Goal: Transaction & Acquisition: Purchase product/service

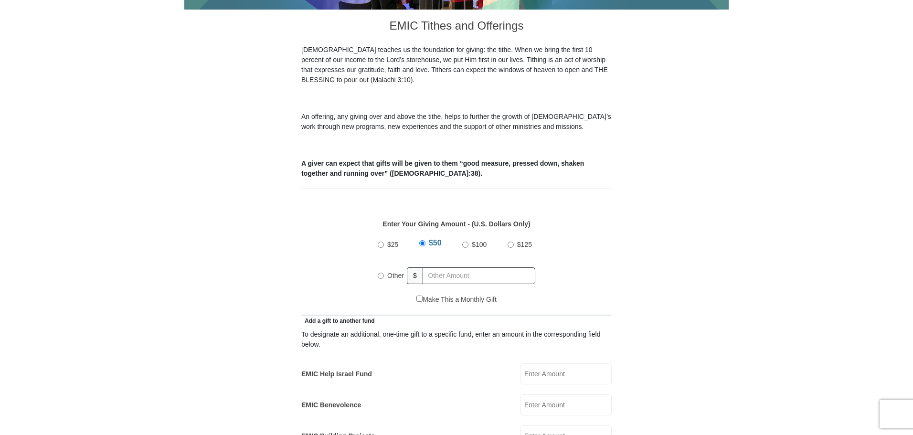
scroll to position [286, 0]
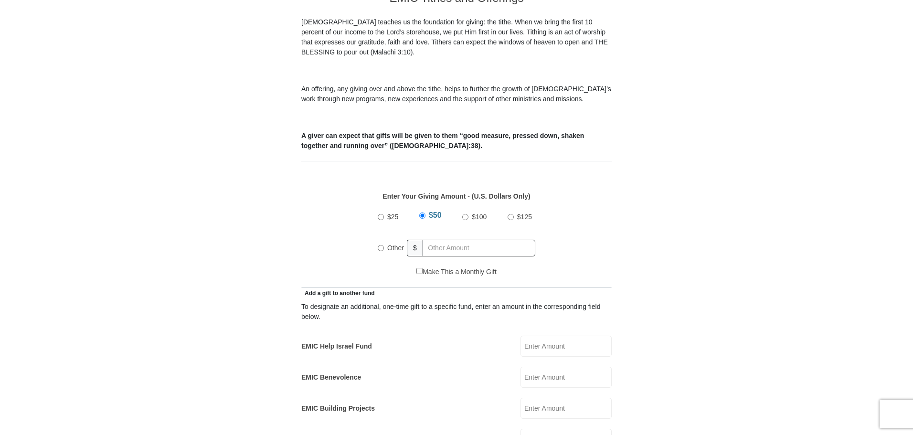
click at [380, 245] on input "Other" at bounding box center [381, 248] width 6 height 6
radio input "true"
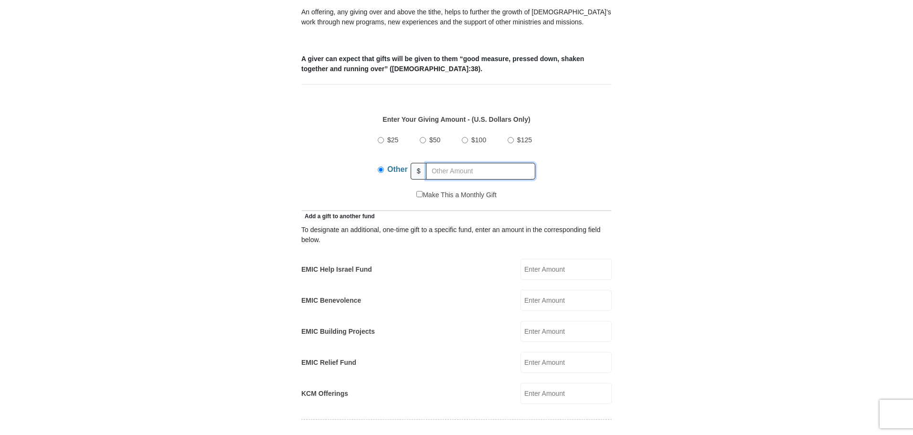
scroll to position [382, 0]
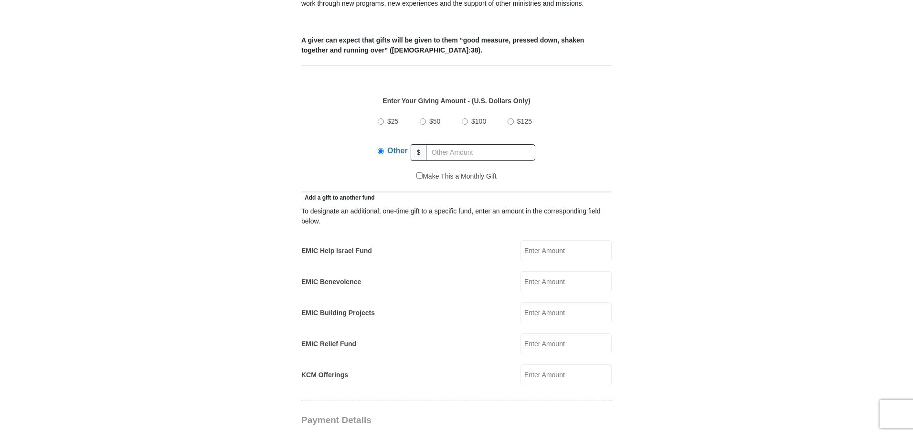
click at [537, 364] on input "KCM Offerings" at bounding box center [565, 374] width 91 height 21
type input "20.00"
click at [435, 144] on input "text" at bounding box center [480, 152] width 109 height 17
type input "210.00"
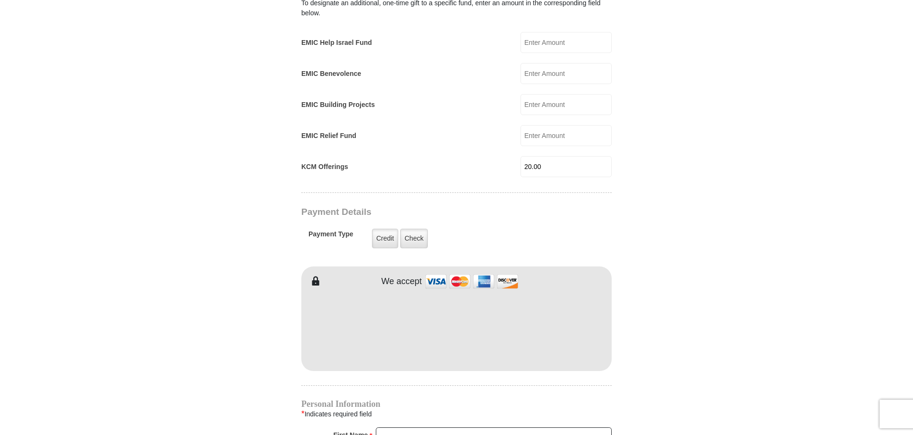
scroll to position [621, 0]
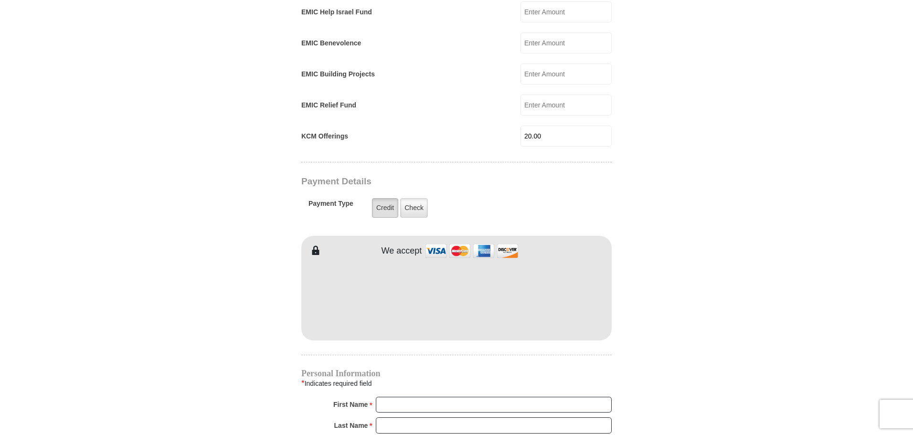
click at [376, 198] on label "Credit" at bounding box center [385, 208] width 26 height 20
click at [0, 0] on input "Credit" at bounding box center [0, 0] width 0 height 0
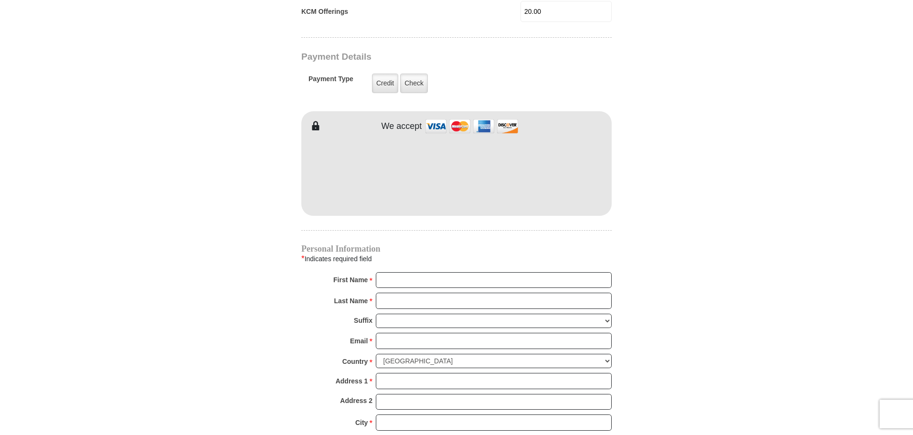
scroll to position [764, 0]
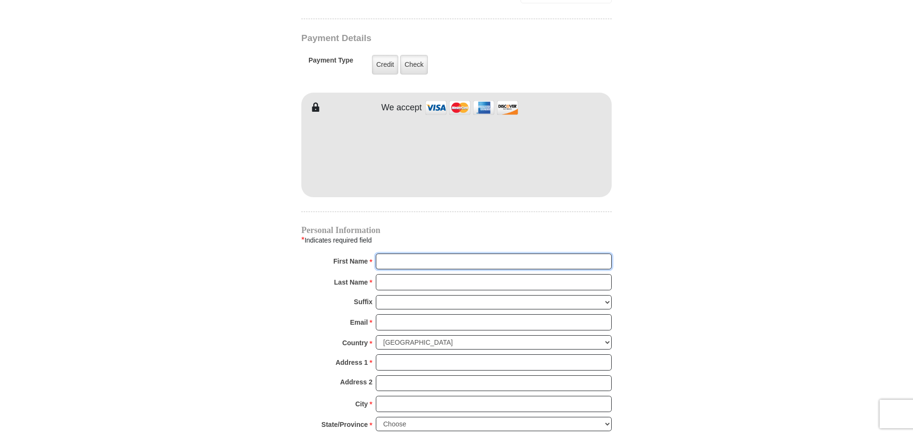
click at [390, 253] on input "First Name *" at bounding box center [494, 261] width 236 height 16
type input "Diane"
type input "Heape"
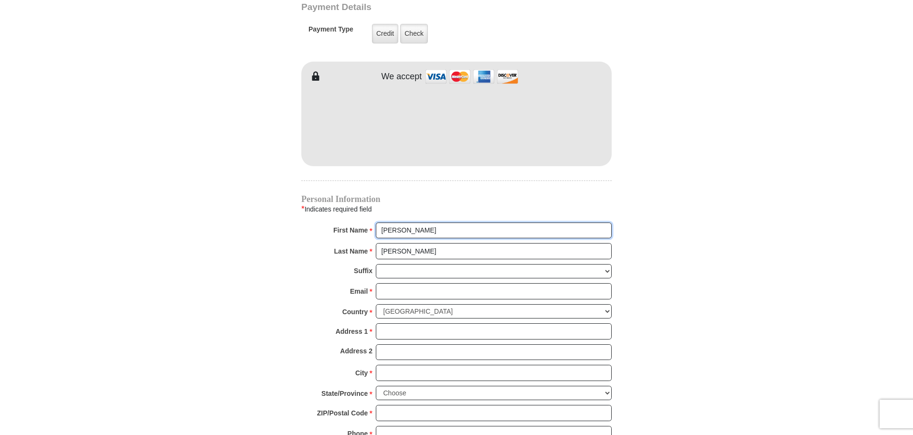
scroll to position [811, 0]
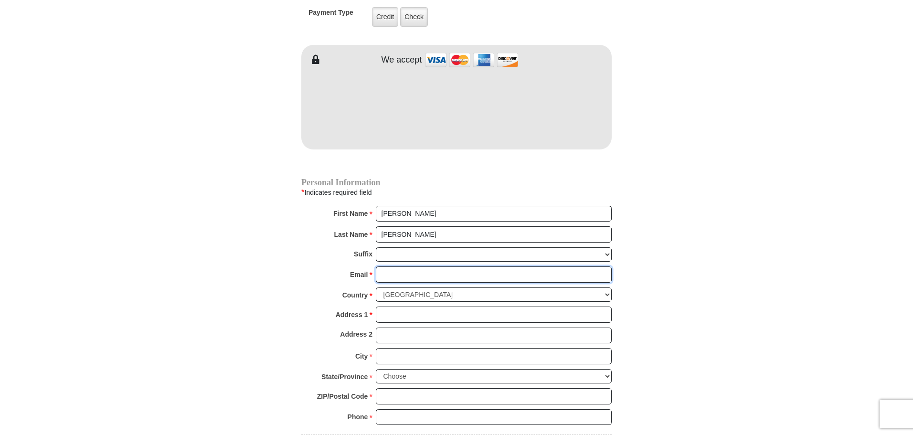
click at [393, 266] on input "Email *" at bounding box center [494, 274] width 236 height 16
type input "123Diane987@gmail.com"
type input "648 carousel rd"
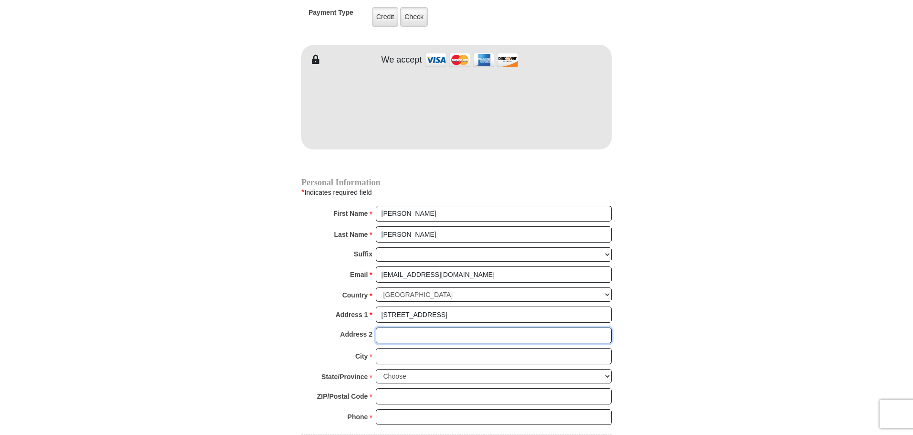
type input "None"
type input "gray court"
select select "SC"
type input "29645"
type input "8649053713"
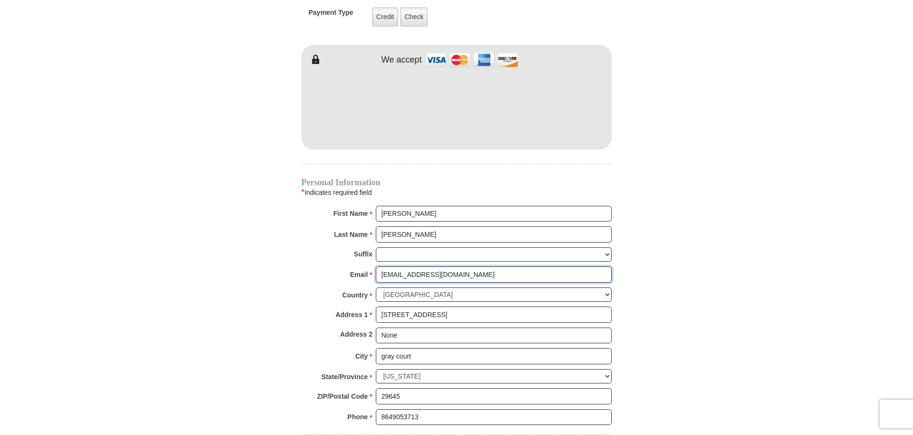
click at [421, 266] on input "123Diane987@gmail.com" at bounding box center [494, 274] width 236 height 16
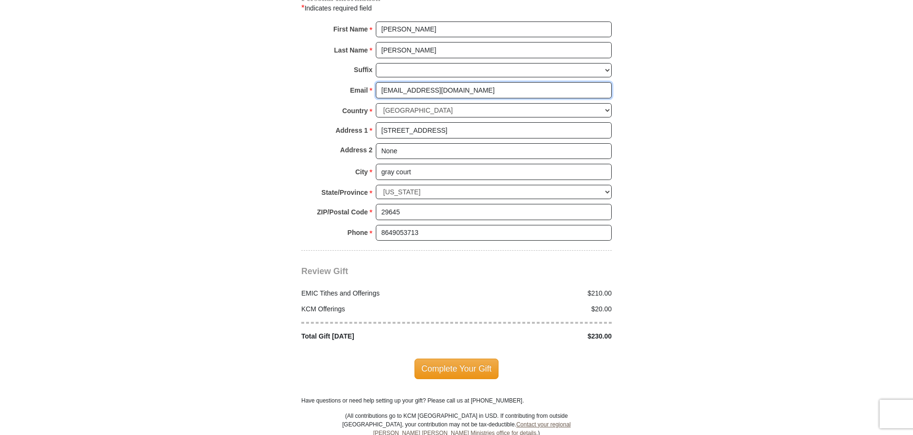
scroll to position [1002, 0]
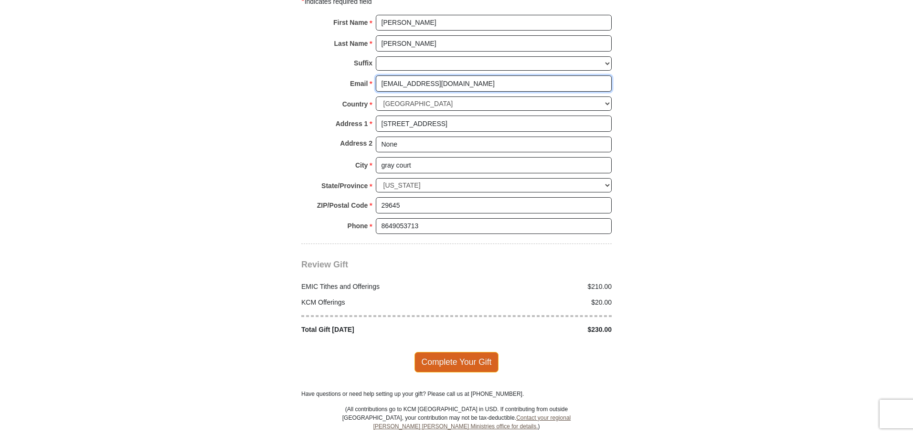
type input "123Diane456@gmail.com"
click at [453, 352] on span "Complete Your Gift" at bounding box center [456, 362] width 84 height 20
